Goal: Transaction & Acquisition: Purchase product/service

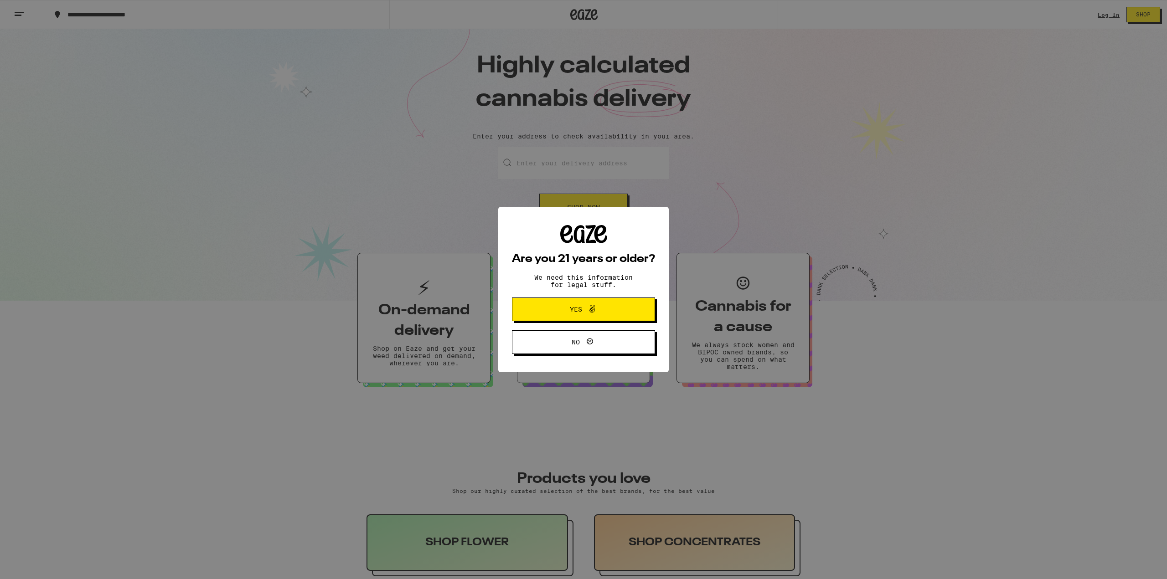
click at [595, 309] on icon at bounding box center [592, 309] width 11 height 11
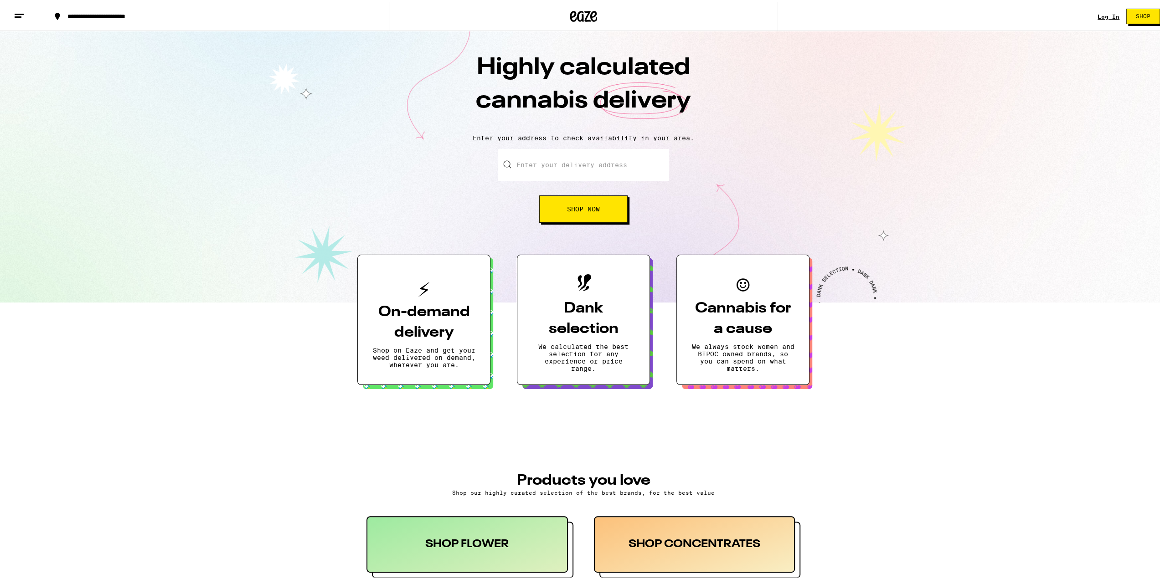
click at [101, 16] on div "**********" at bounding box center [218, 14] width 310 height 6
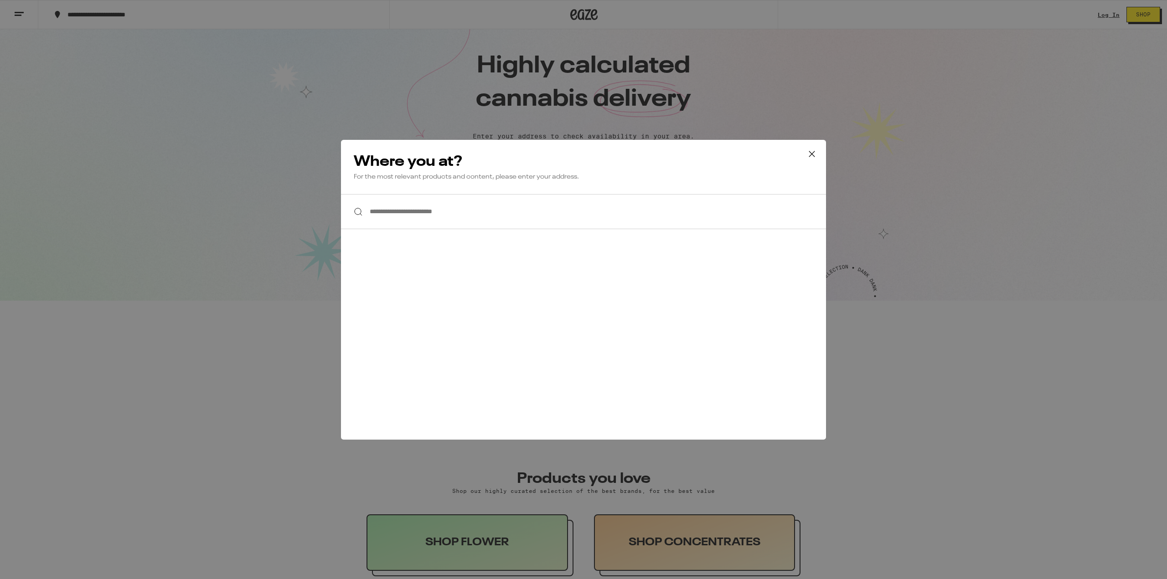
click at [430, 222] on input "**********" at bounding box center [583, 211] width 485 height 35
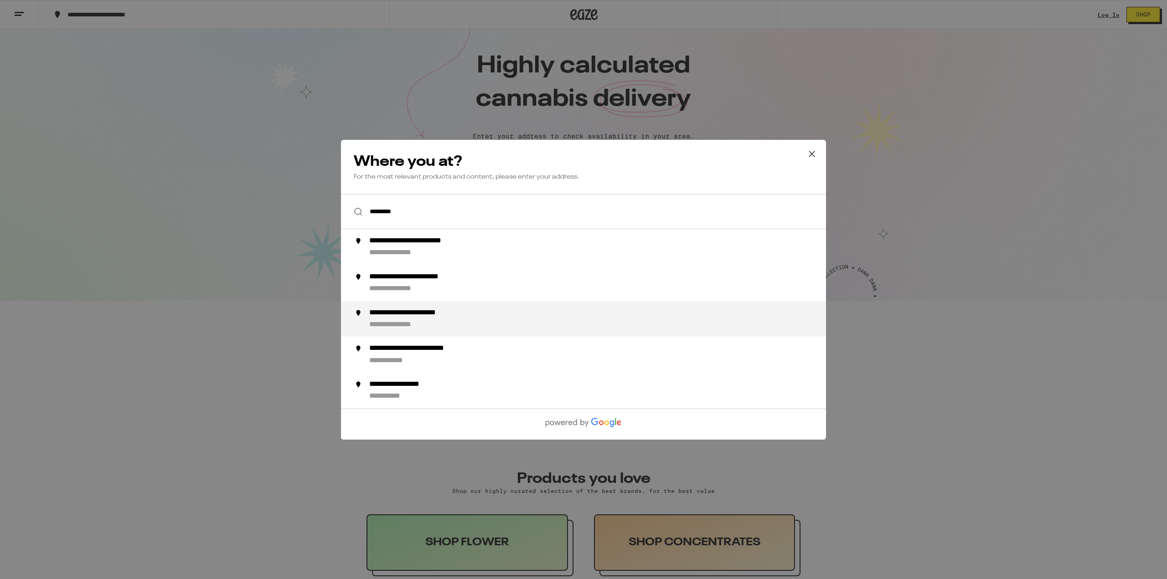
click at [442, 317] on div "**********" at bounding box center [425, 313] width 113 height 10
type input "**********"
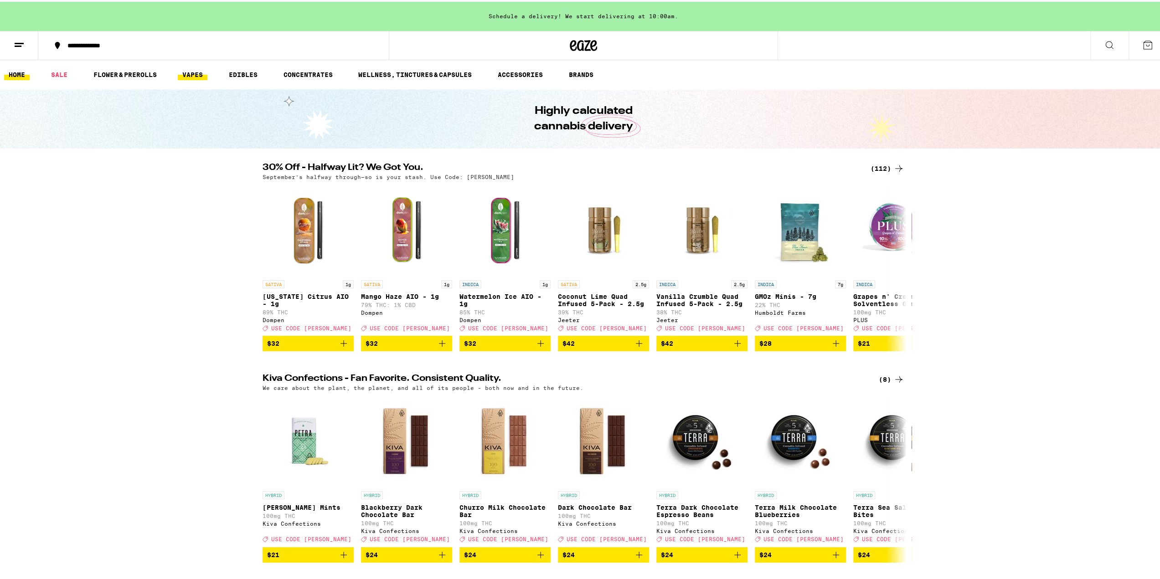
click at [196, 74] on link "VAPES" at bounding box center [193, 72] width 30 height 11
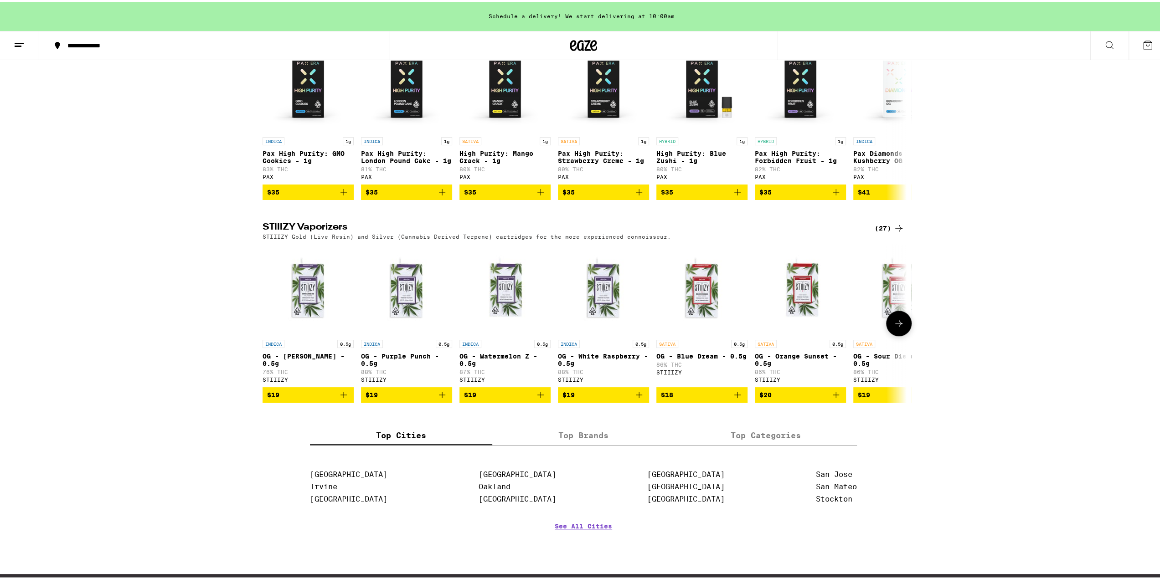
scroll to position [684, 0]
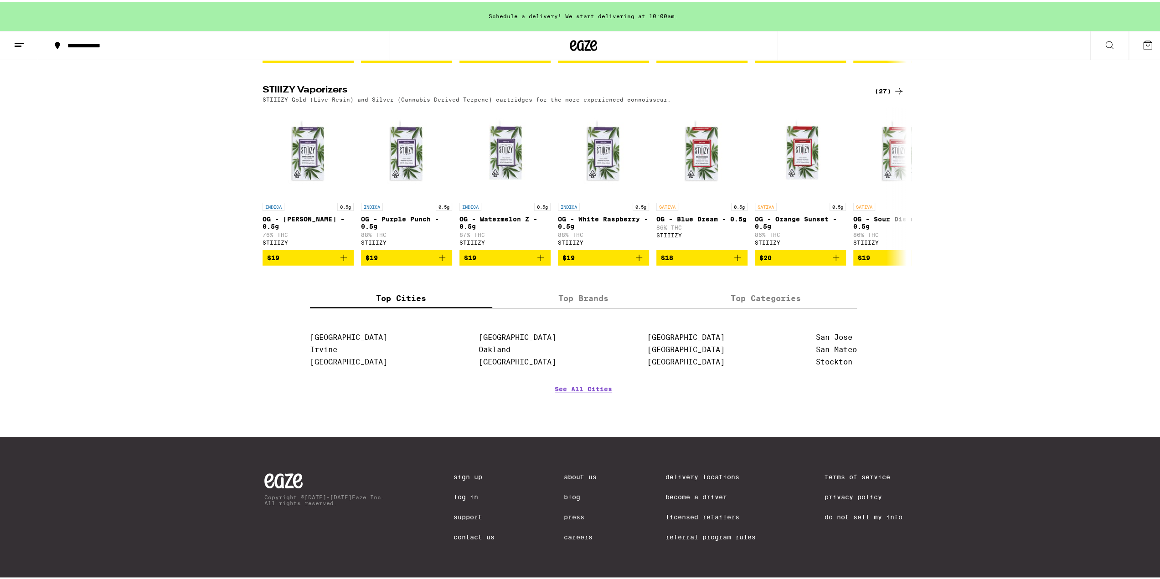
click at [582, 306] on label "Top Brands" at bounding box center [583, 297] width 182 height 20
click at [0, 0] on input "Top Brands" at bounding box center [0, 0] width 0 height 0
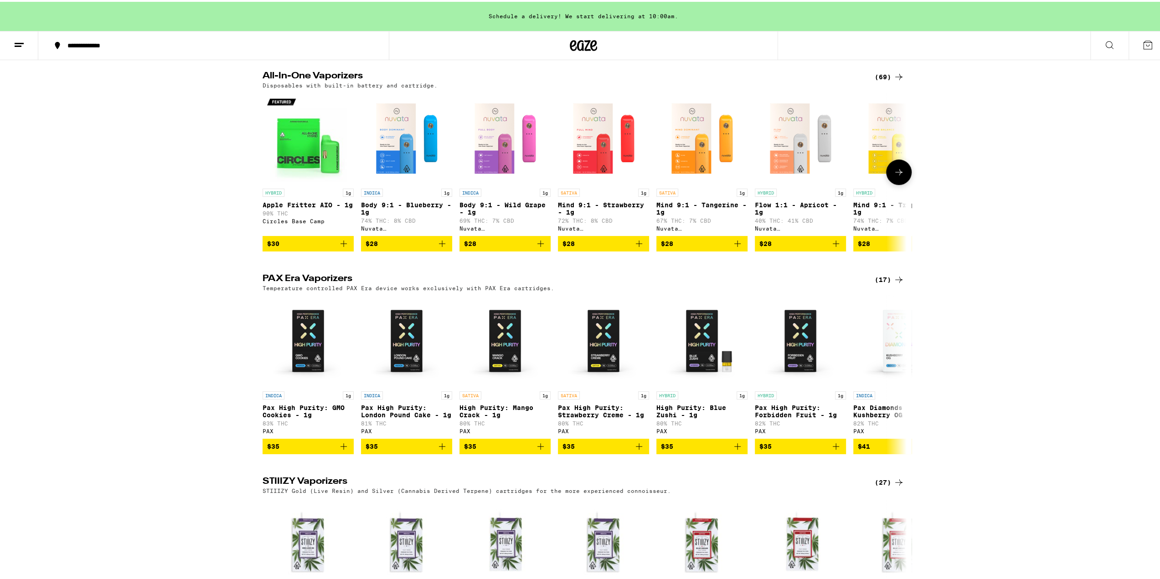
scroll to position [319, 0]
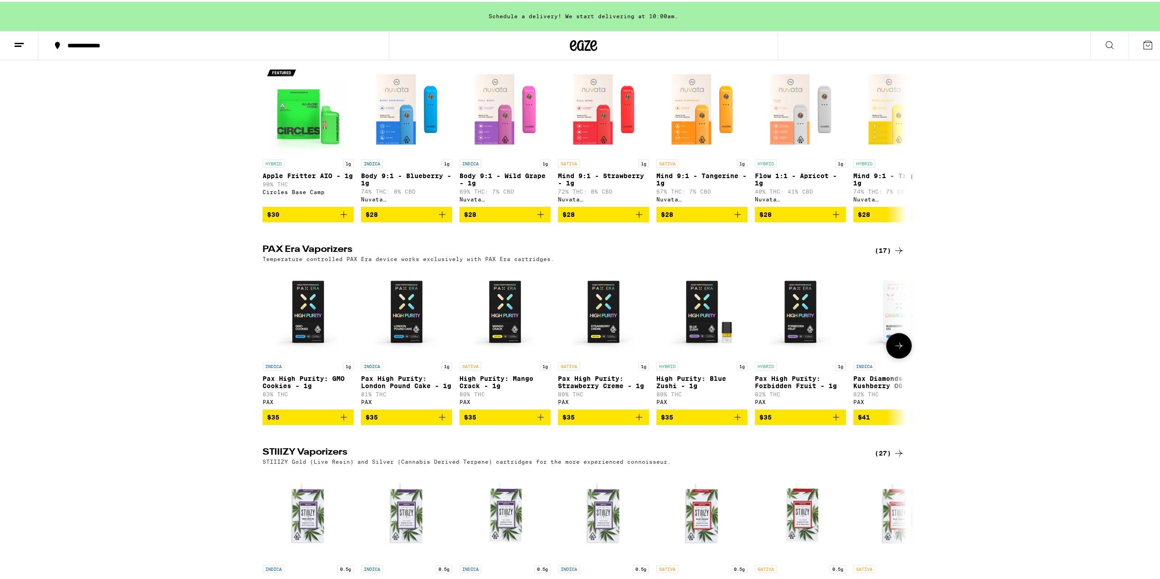
click at [899, 350] on icon at bounding box center [898, 344] width 11 height 11
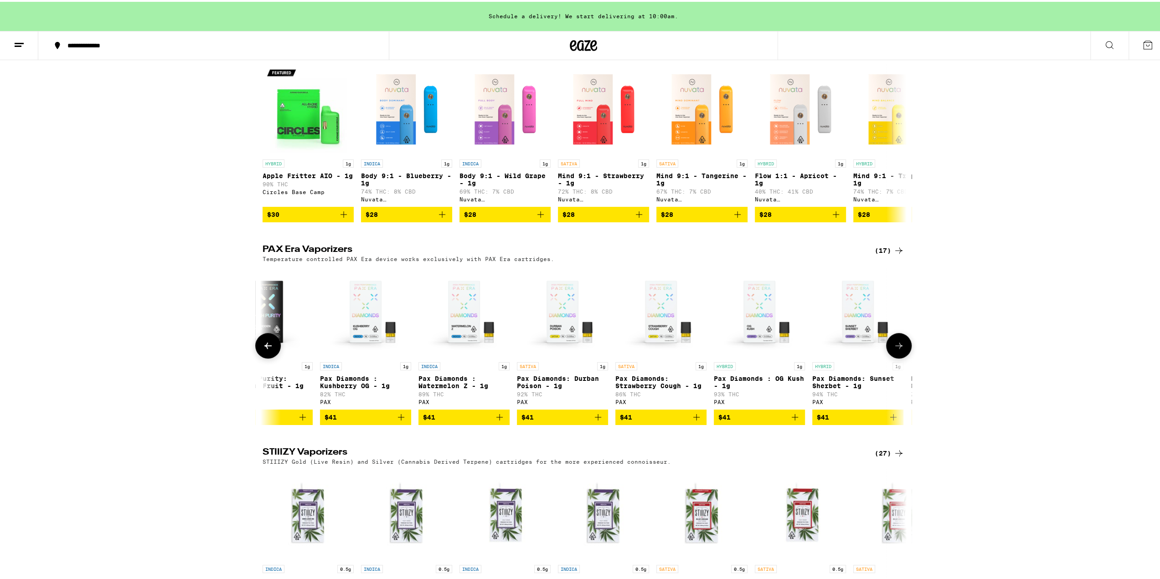
scroll to position [0, 542]
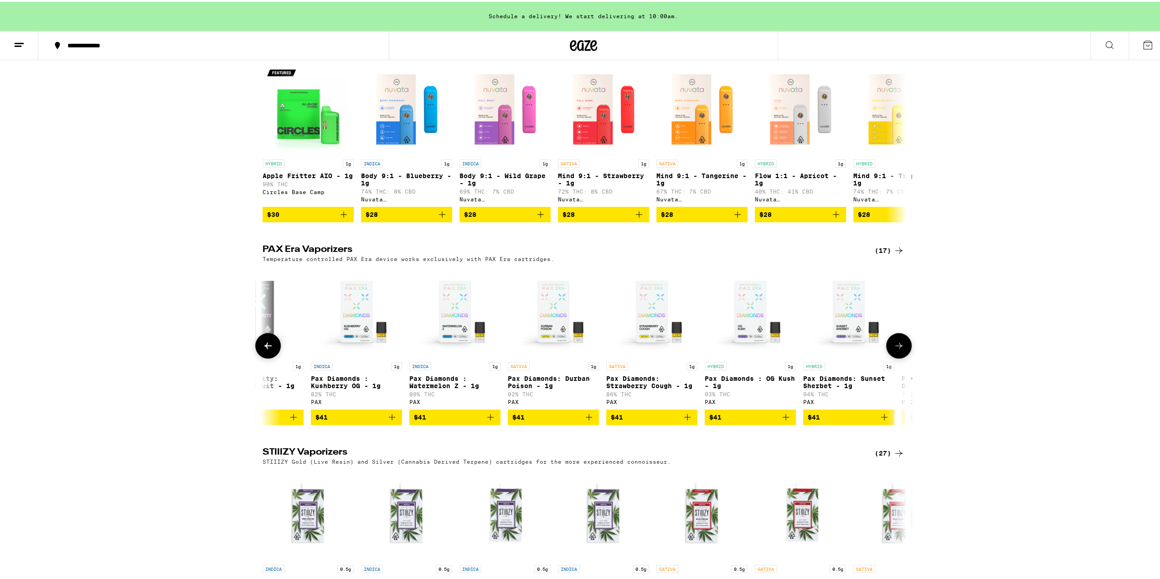
click at [899, 350] on icon at bounding box center [898, 344] width 11 height 11
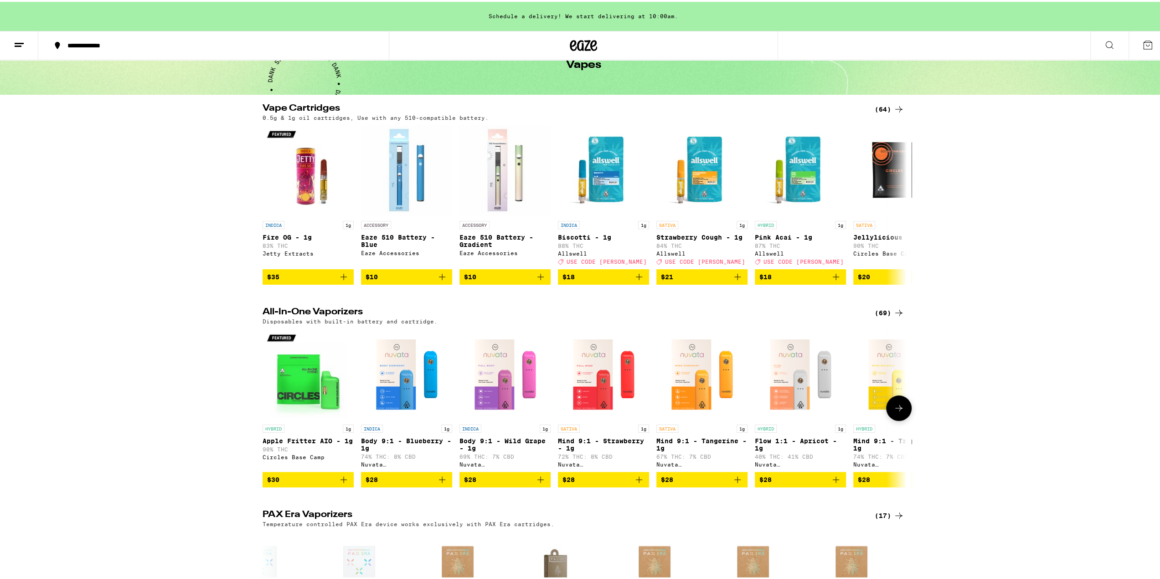
scroll to position [46, 0]
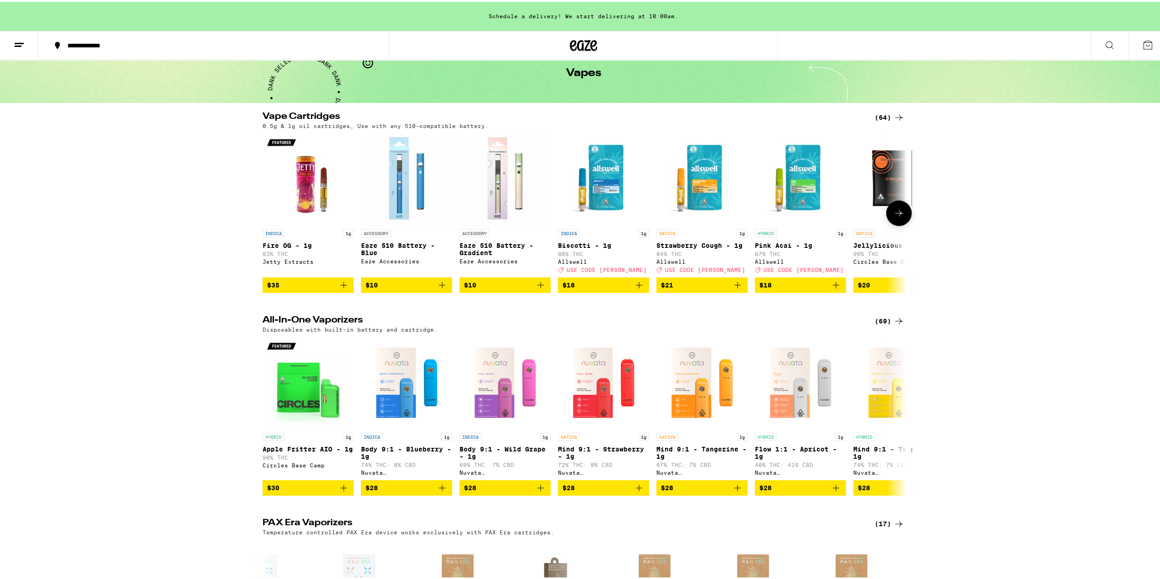
click at [893, 217] on icon at bounding box center [898, 211] width 11 height 11
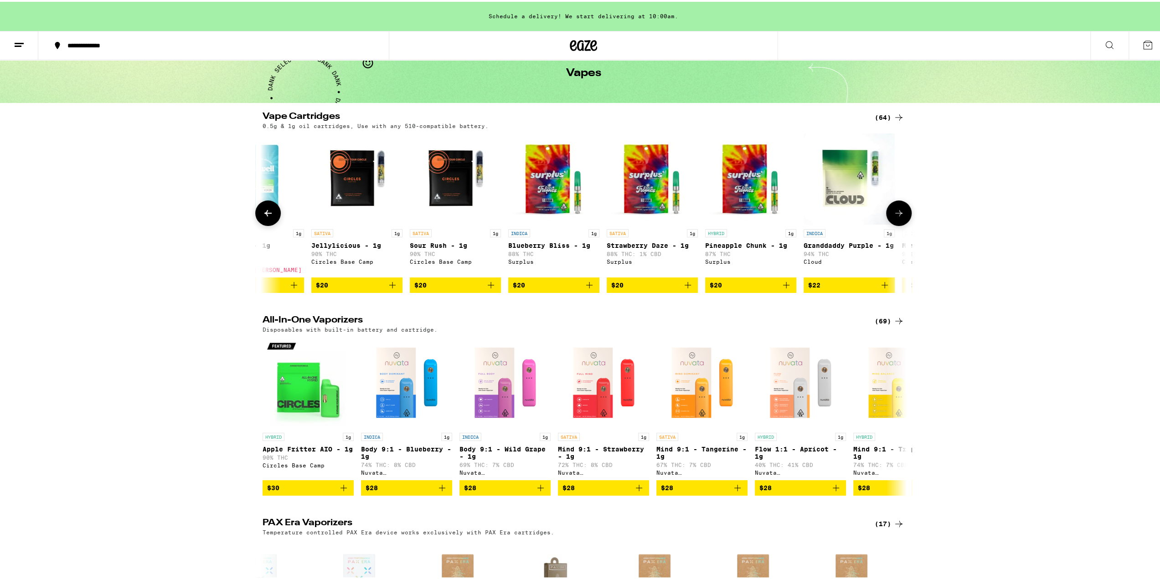
scroll to position [0, 542]
click at [893, 217] on icon at bounding box center [898, 211] width 11 height 11
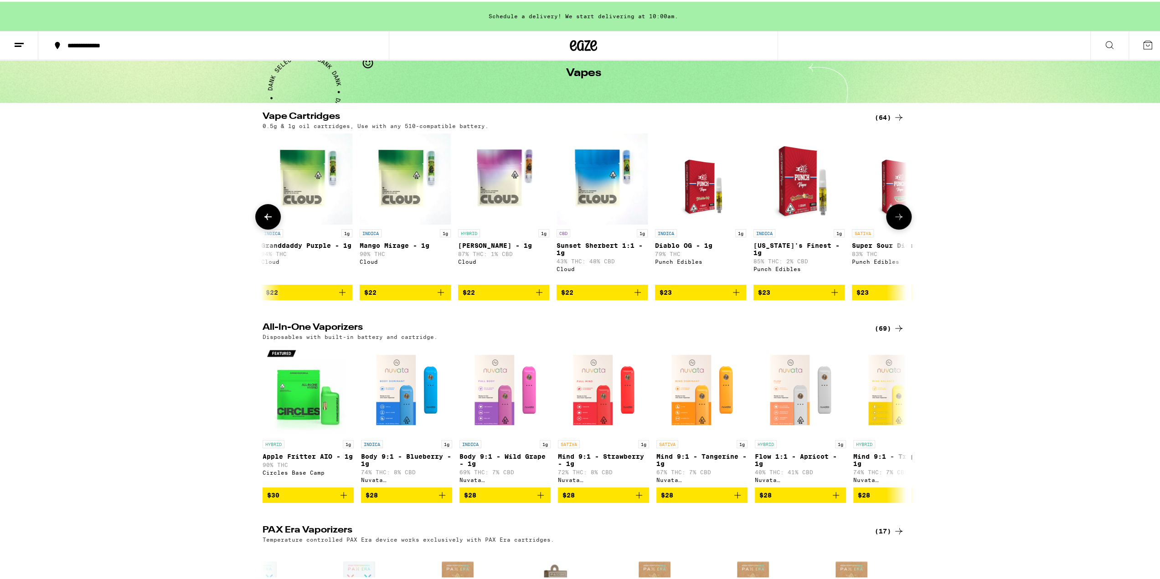
scroll to position [0, 1085]
click at [902, 224] on button at bounding box center [899, 215] width 26 height 26
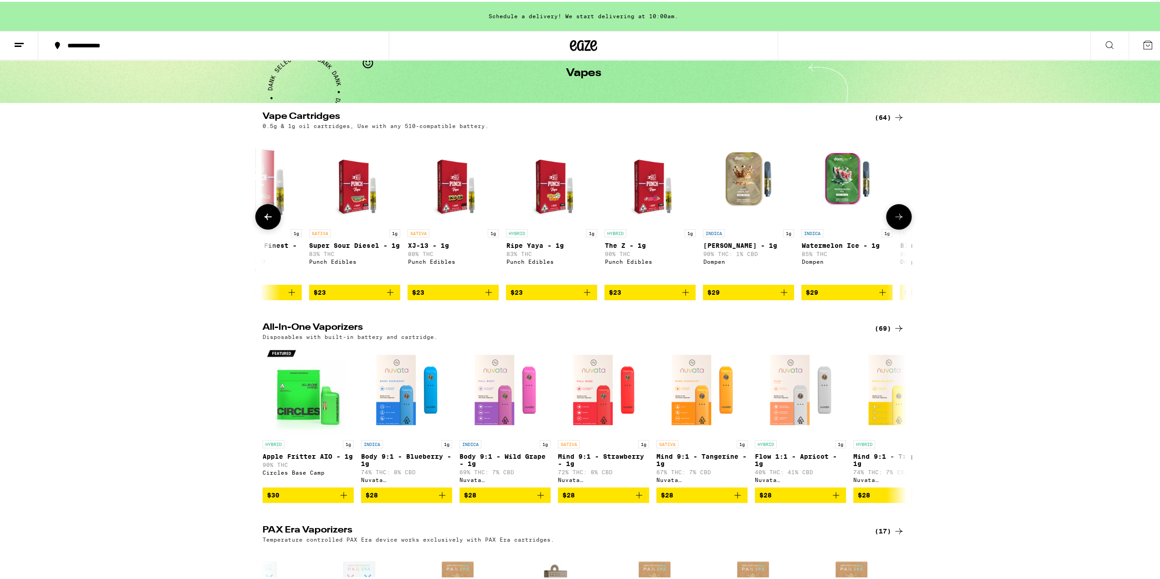
click at [899, 220] on icon at bounding box center [898, 215] width 11 height 11
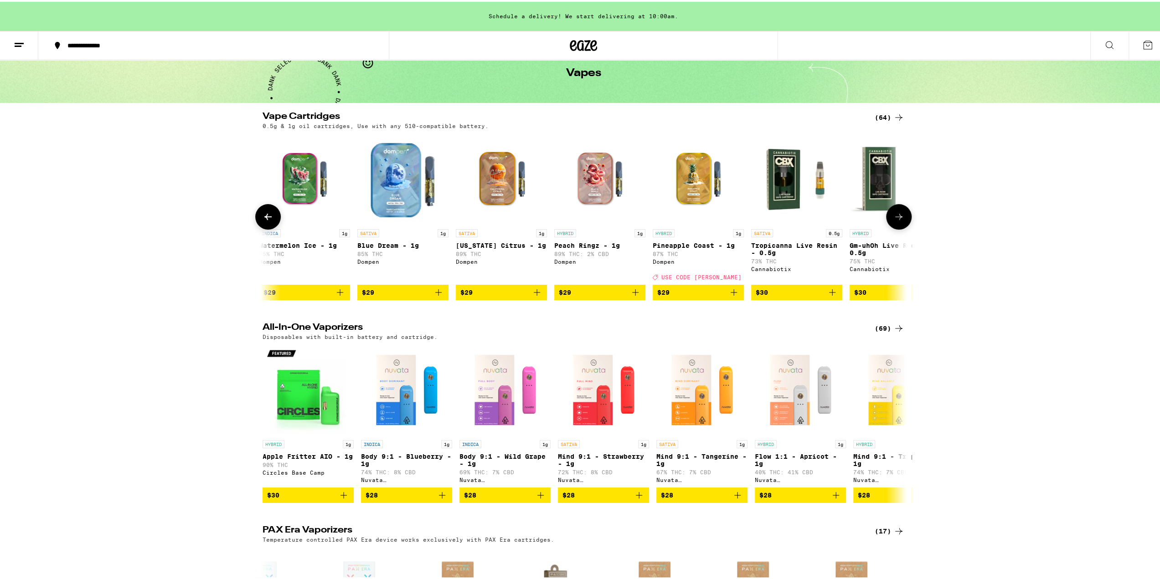
click at [899, 220] on icon at bounding box center [898, 215] width 11 height 11
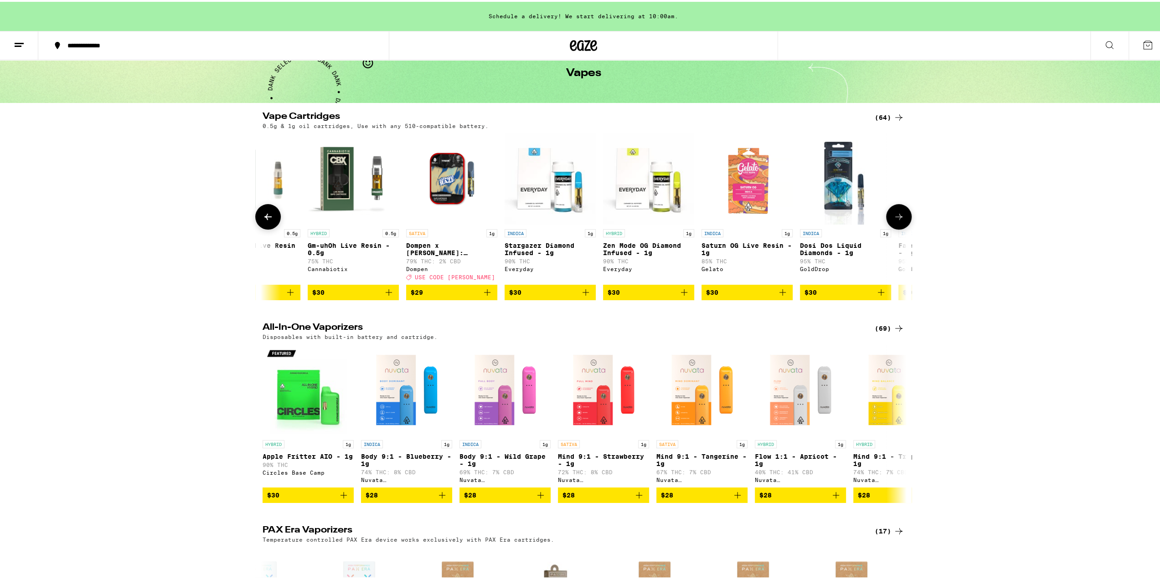
scroll to position [0, 2712]
click at [262, 216] on icon at bounding box center [267, 215] width 11 height 11
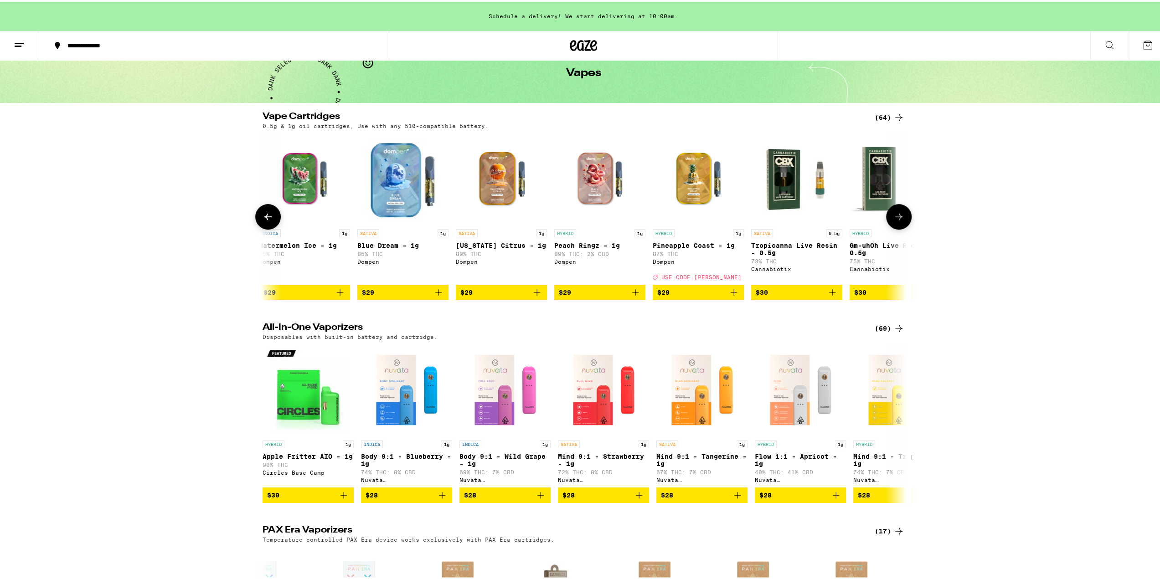
scroll to position [0, 2169]
click at [895, 227] on button at bounding box center [899, 215] width 26 height 26
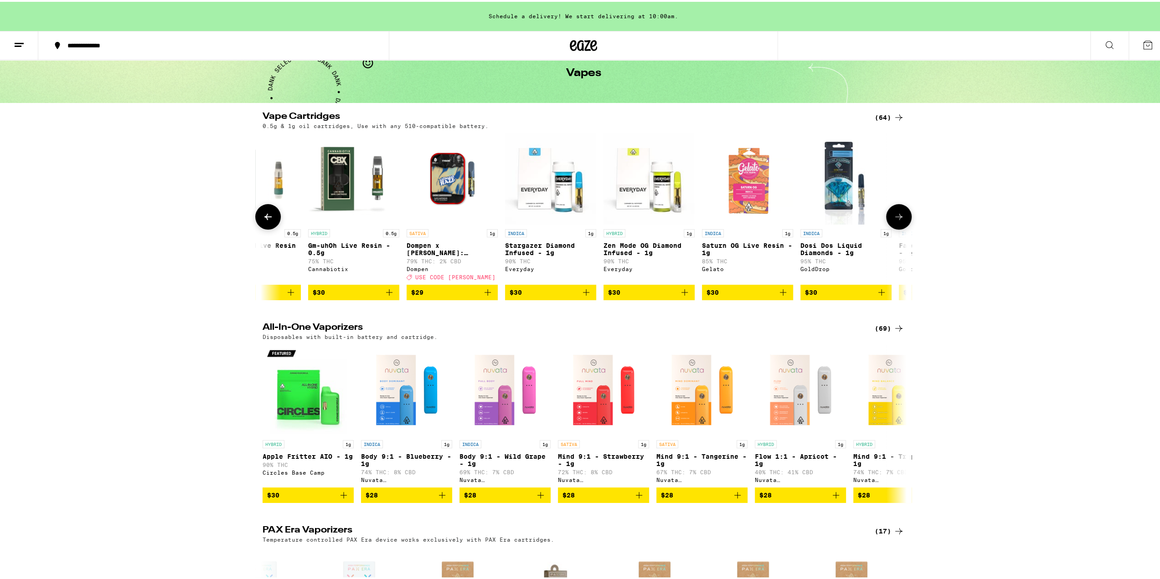
scroll to position [0, 2712]
click at [895, 227] on button at bounding box center [899, 215] width 26 height 26
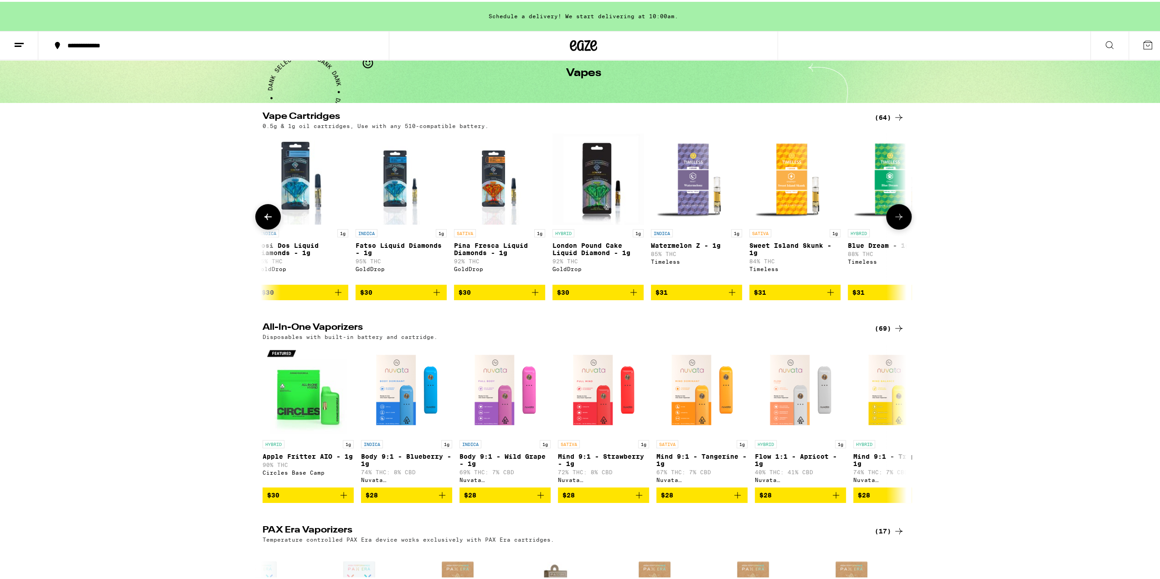
click at [895, 227] on button at bounding box center [899, 215] width 26 height 26
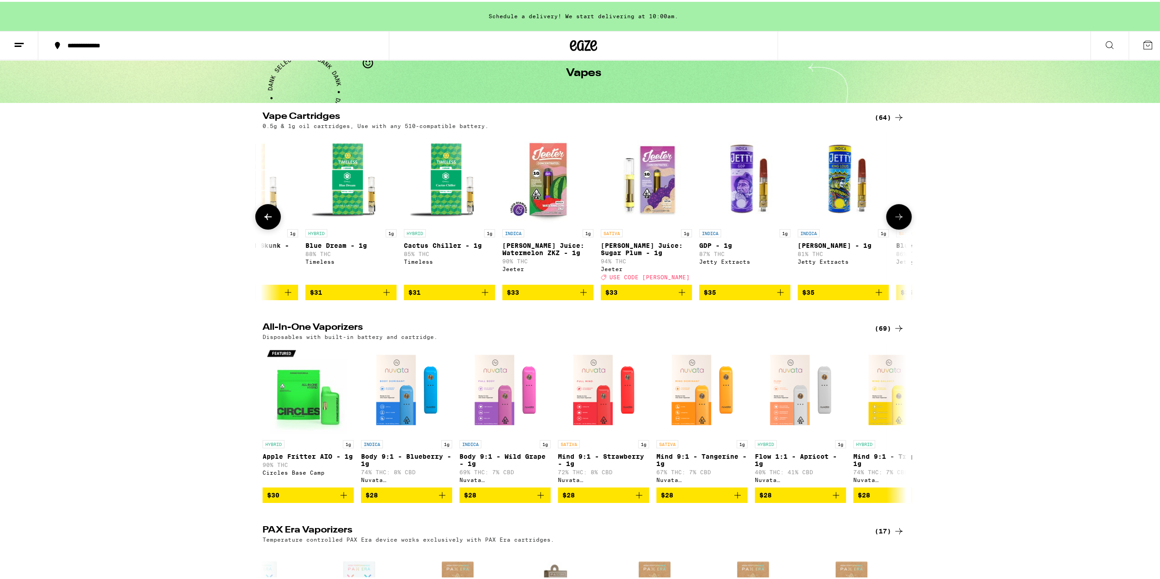
click at [895, 227] on button at bounding box center [899, 215] width 26 height 26
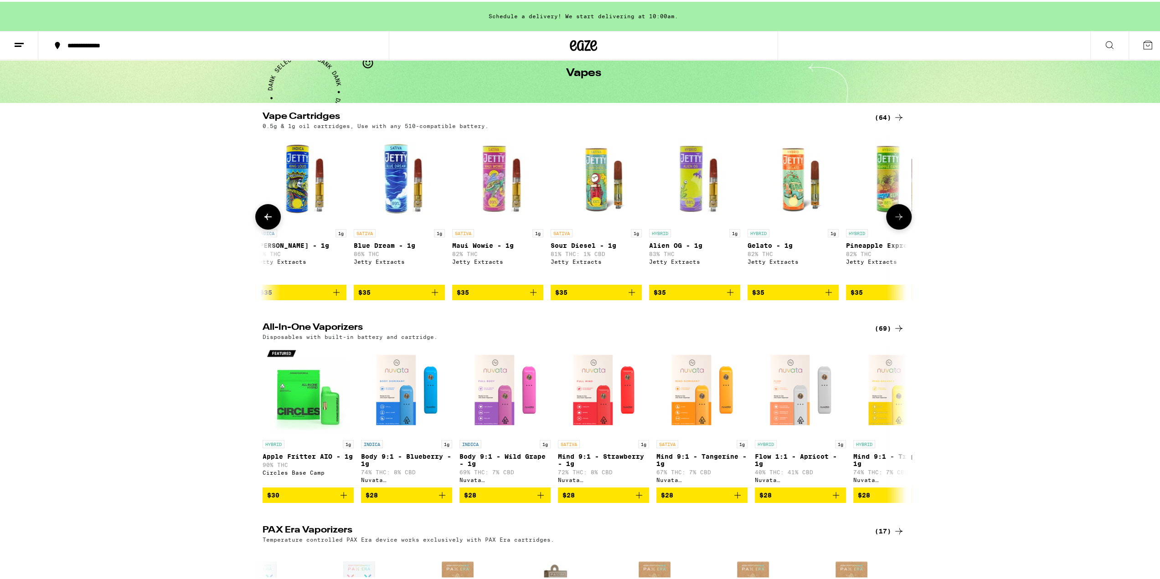
click at [895, 227] on button at bounding box center [899, 215] width 26 height 26
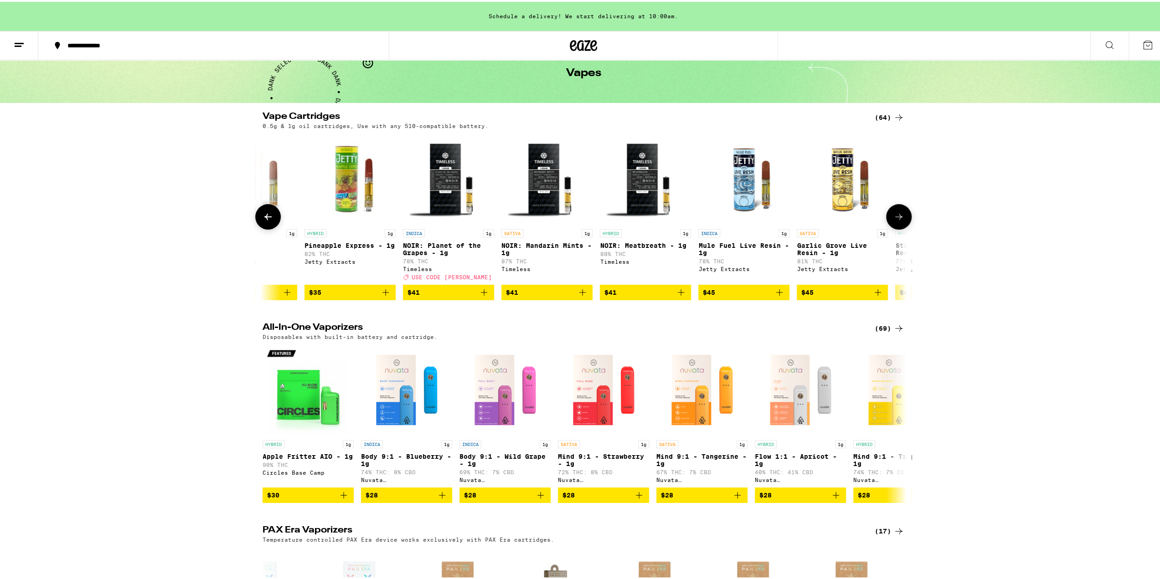
scroll to position [0, 4881]
click at [895, 227] on button at bounding box center [899, 215] width 26 height 26
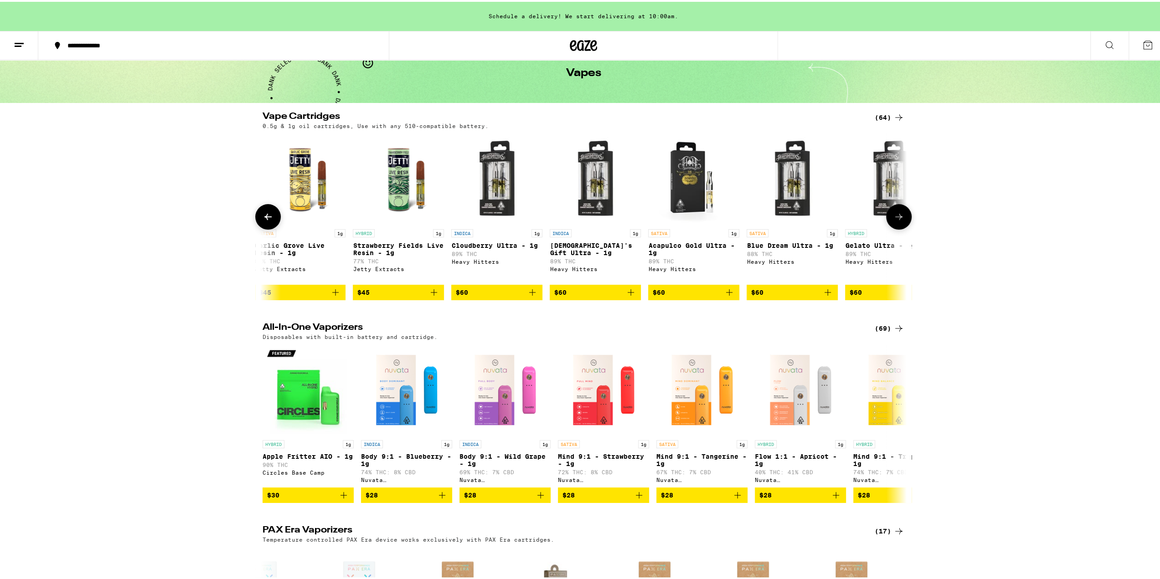
scroll to position [0, 5423]
click at [895, 227] on button at bounding box center [899, 215] width 26 height 26
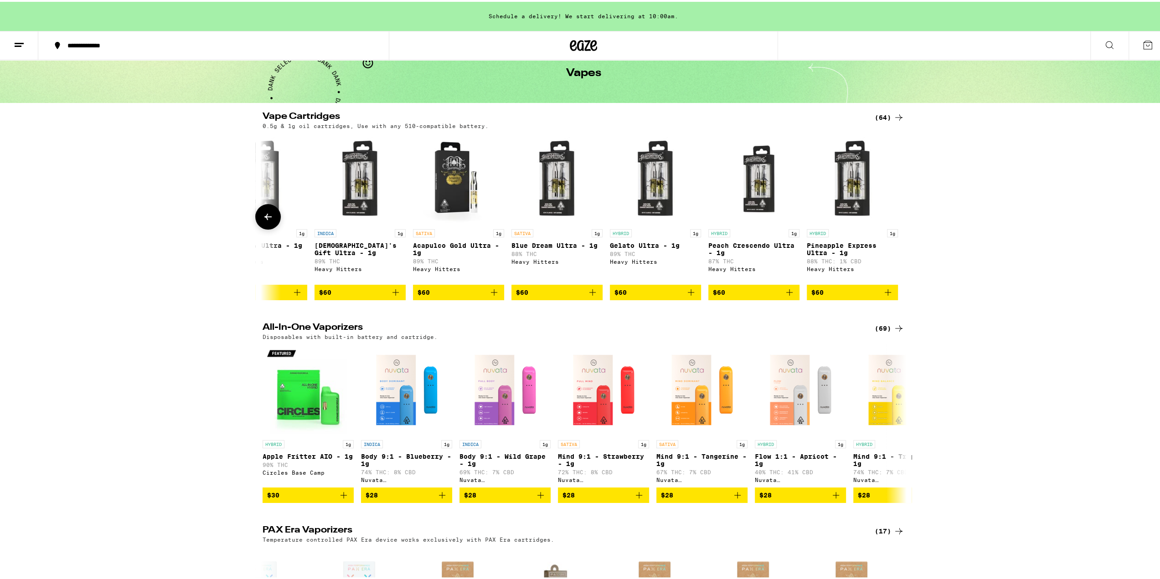
scroll to position [0, 5658]
click at [895, 227] on div at bounding box center [899, 215] width 26 height 26
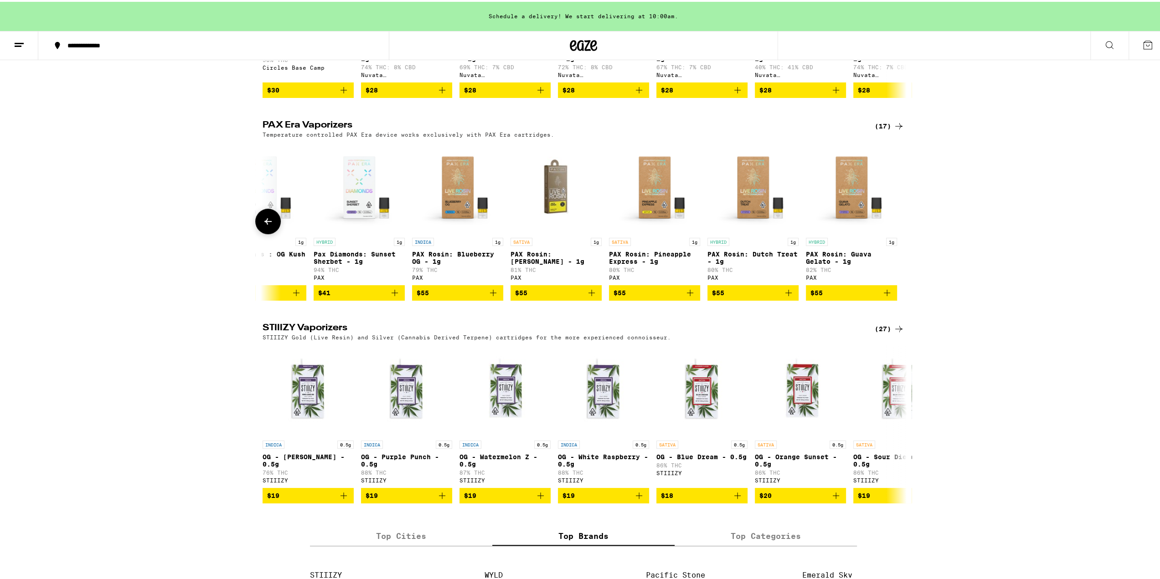
scroll to position [456, 0]
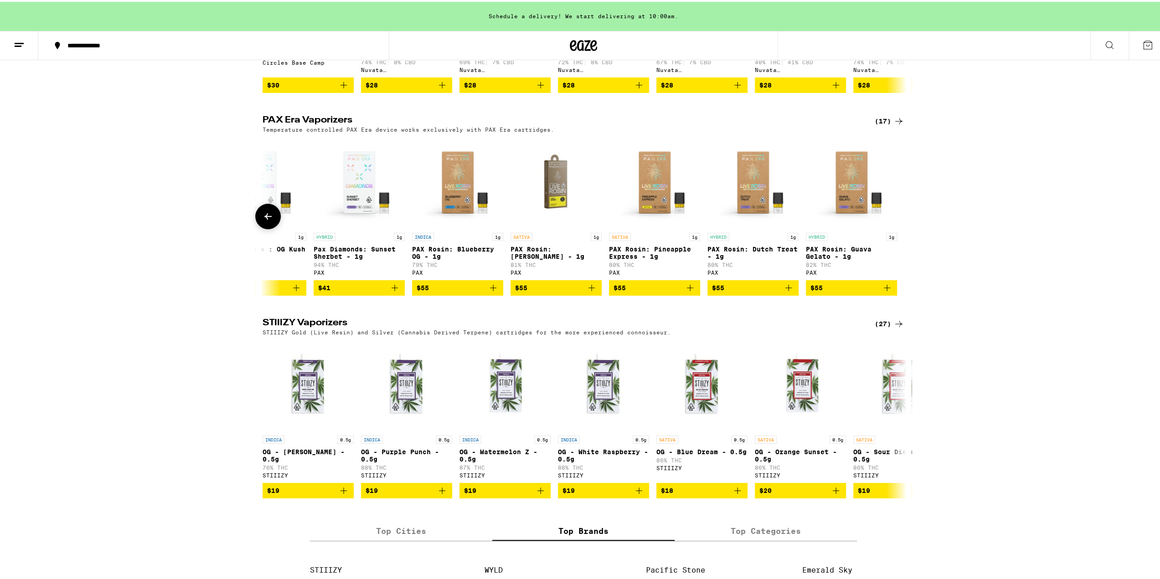
click at [269, 220] on icon at bounding box center [267, 214] width 11 height 11
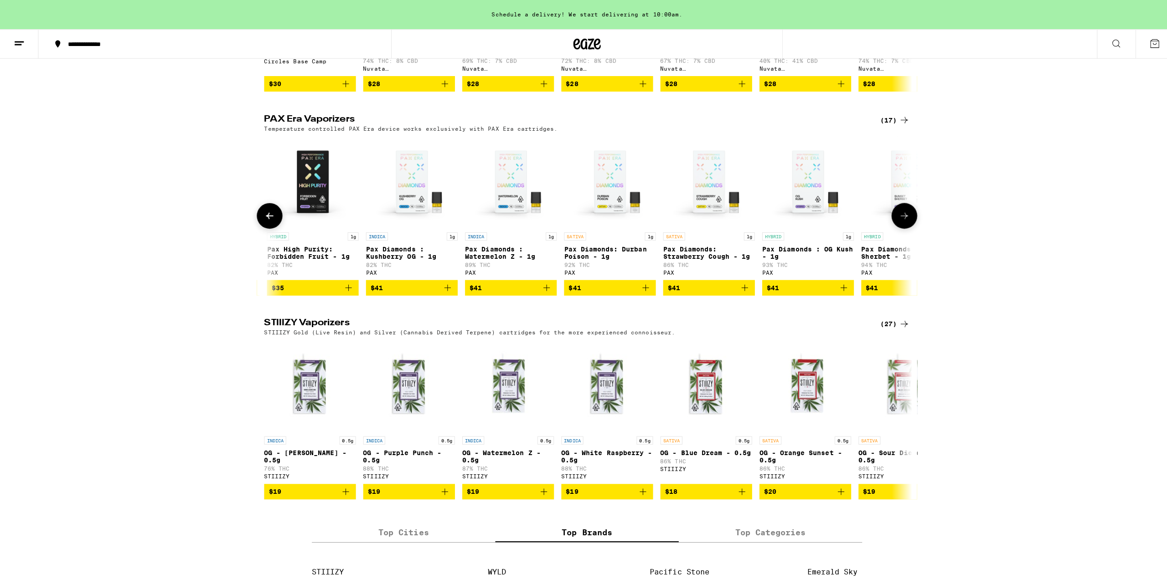
scroll to position [592, 0]
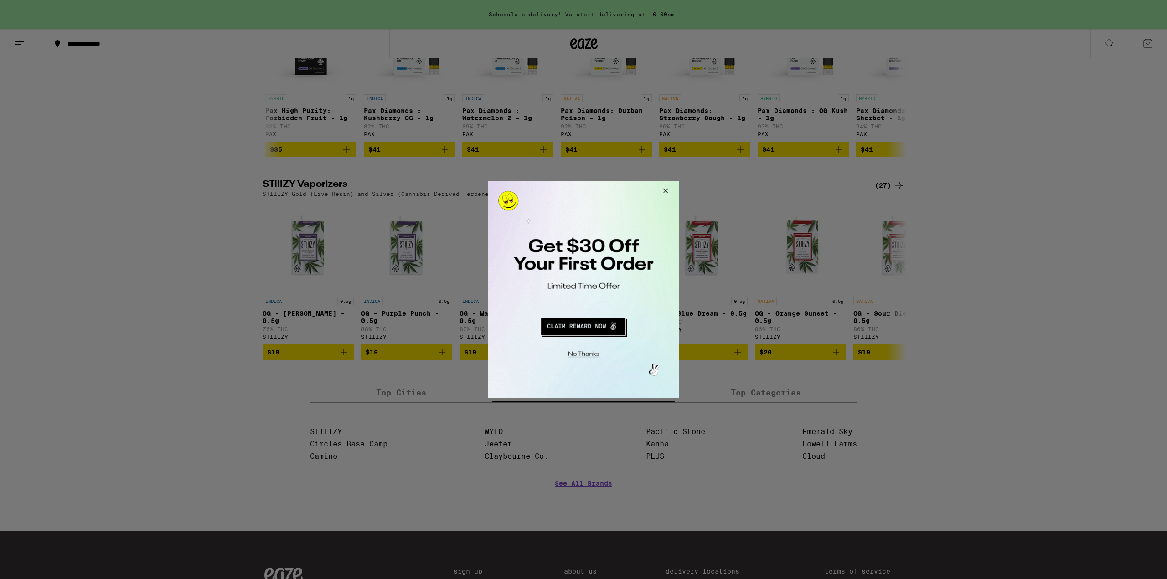
click at [588, 324] on button "Redirect to URL" at bounding box center [582, 325] width 159 height 22
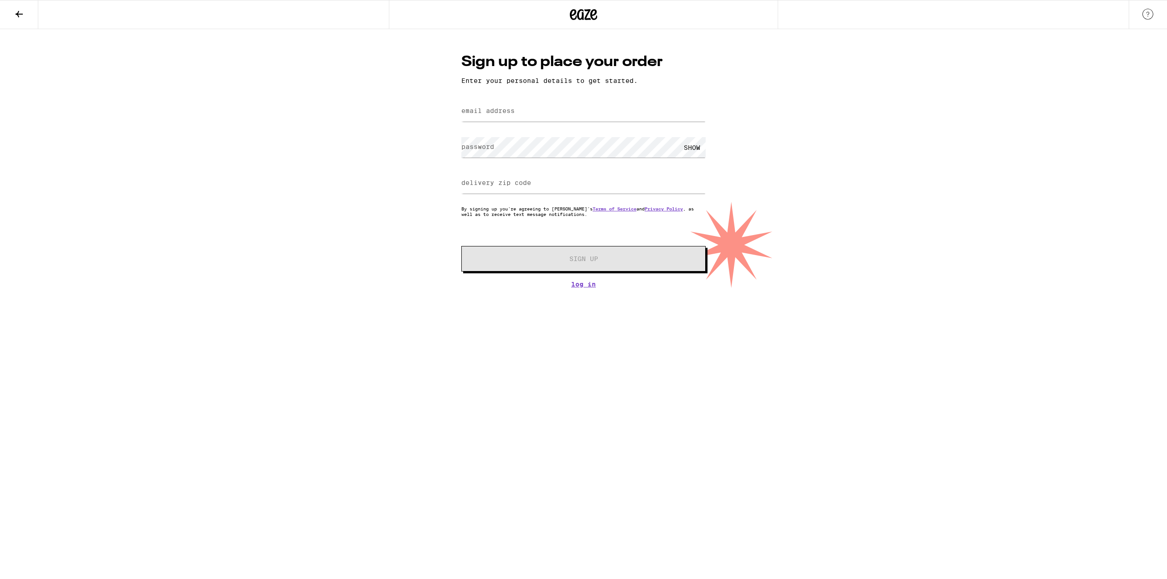
click at [498, 114] on label "email address" at bounding box center [487, 110] width 53 height 7
type input "[PERSON_NAME][EMAIL_ADDRESS][DOMAIN_NAME]"
